Goal: Transaction & Acquisition: Purchase product/service

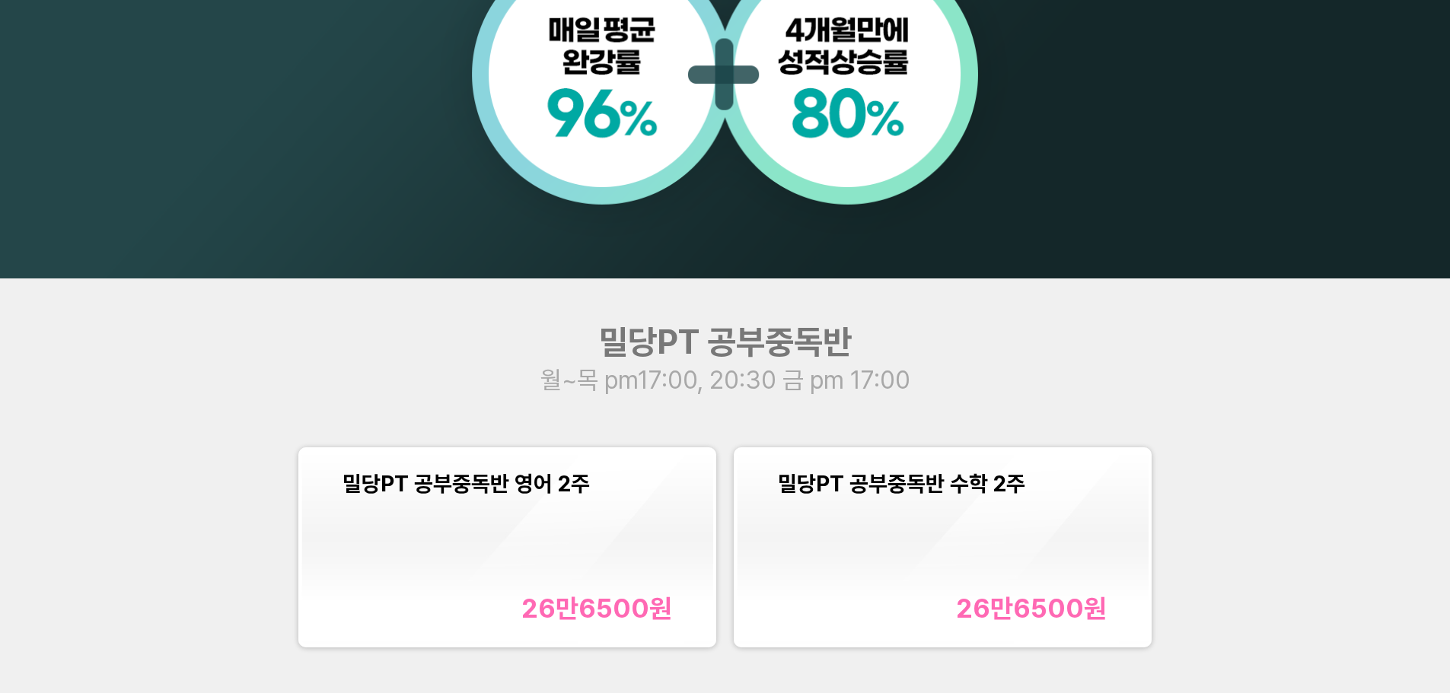
scroll to position [1827, 0]
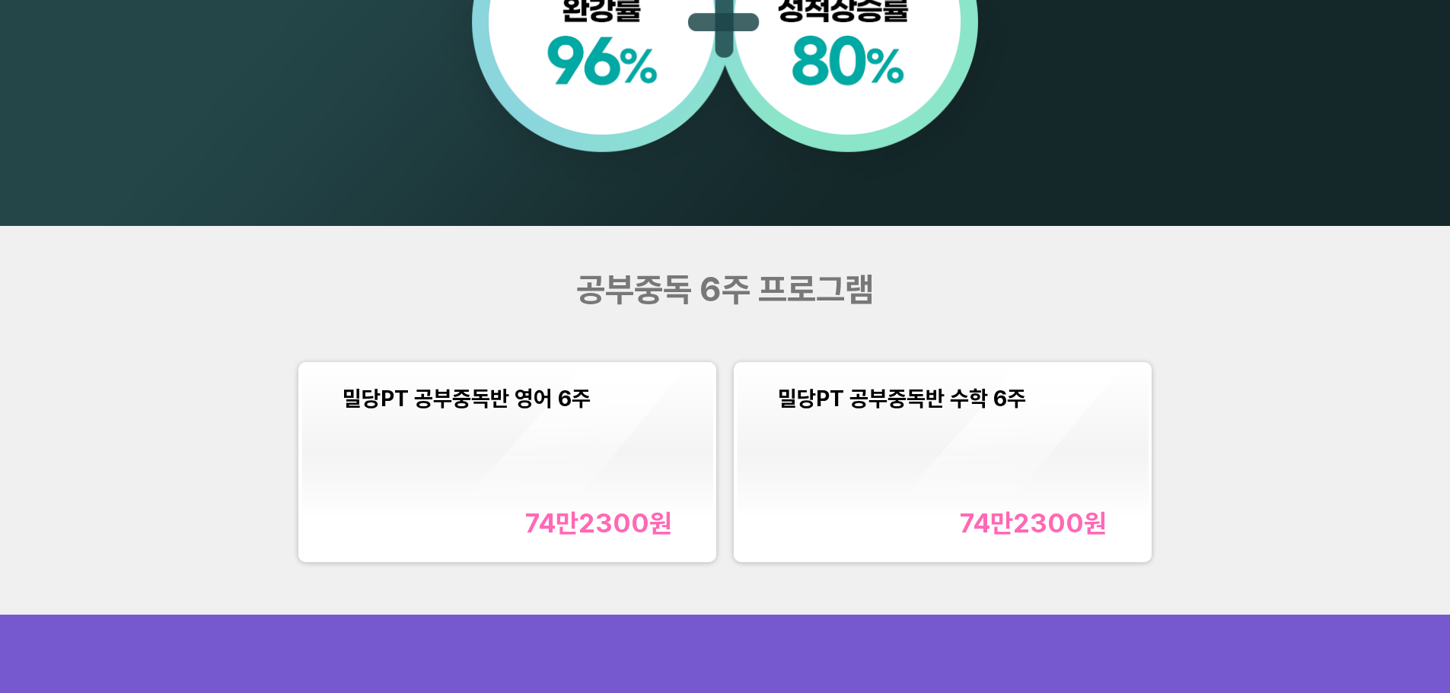
scroll to position [1979, 0]
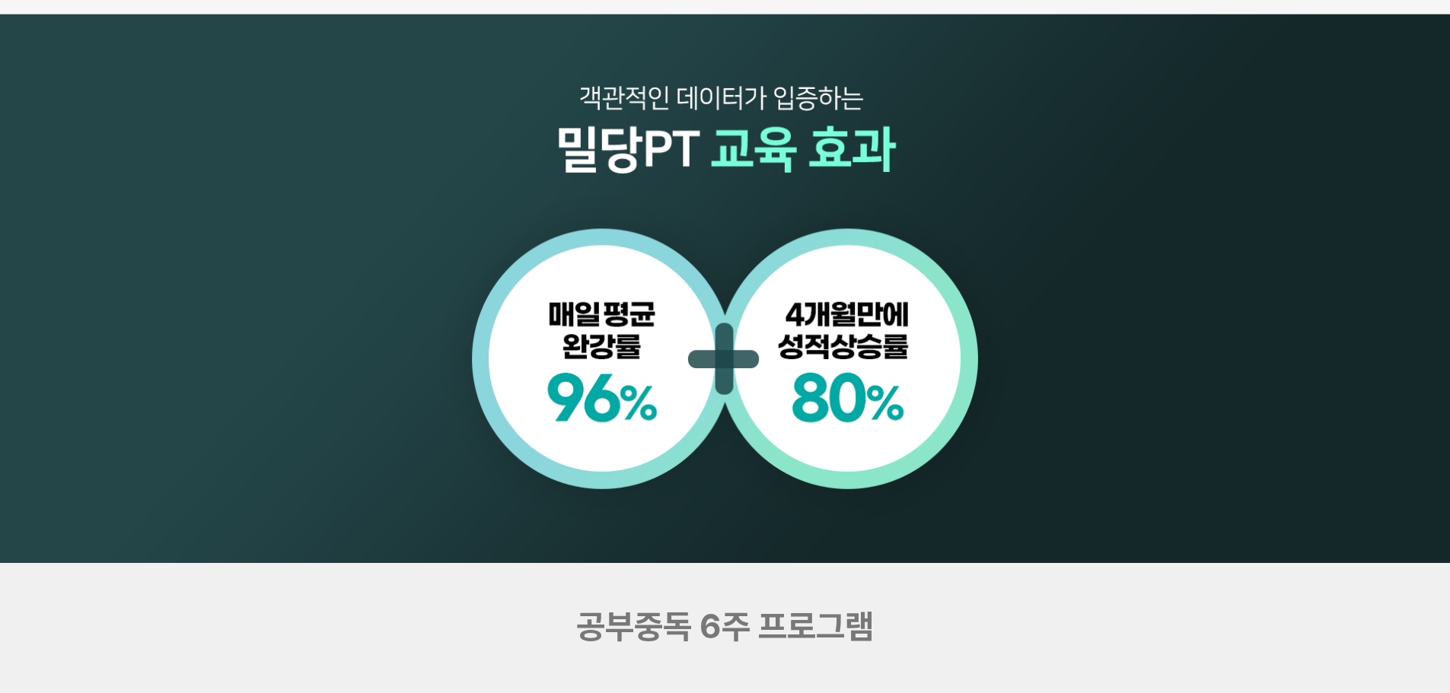
scroll to position [1827, 0]
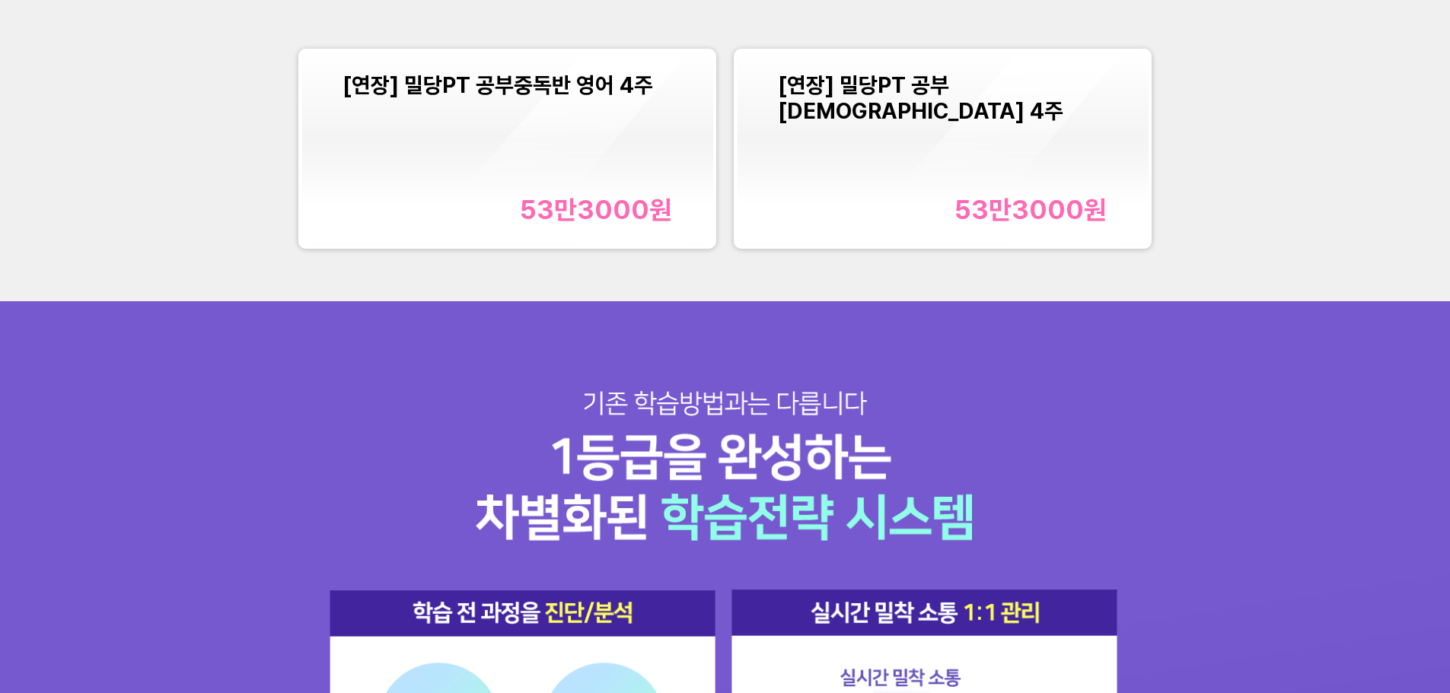
scroll to position [1827, 0]
